Goal: Information Seeking & Learning: Learn about a topic

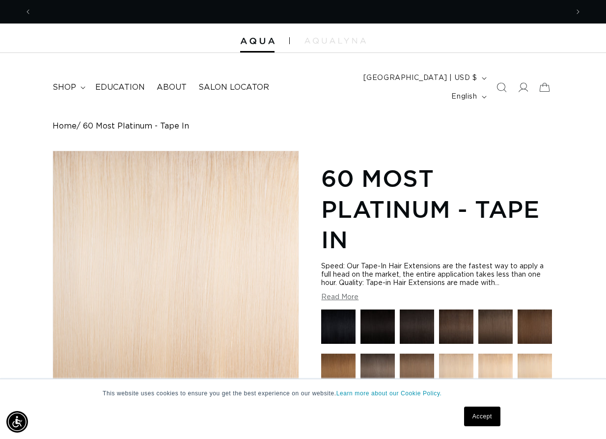
scroll to position [0, 536]
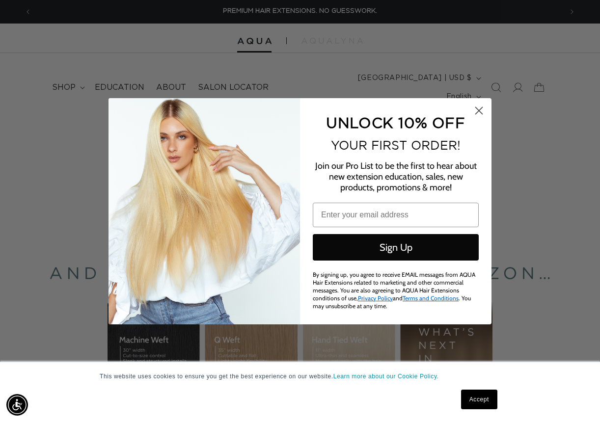
click at [482, 107] on circle "Close dialog" at bounding box center [479, 110] width 16 height 16
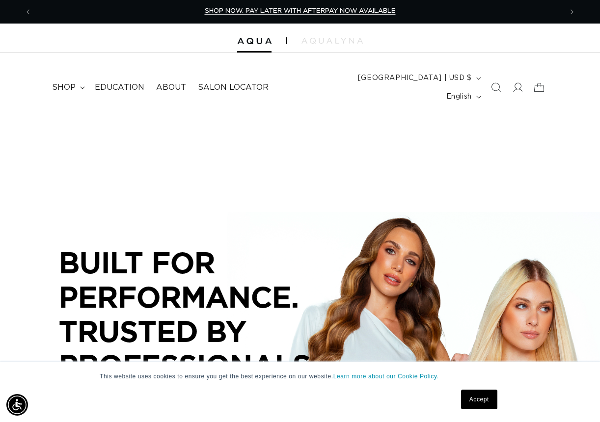
scroll to position [0, 1061]
